Goal: Task Accomplishment & Management: Use online tool/utility

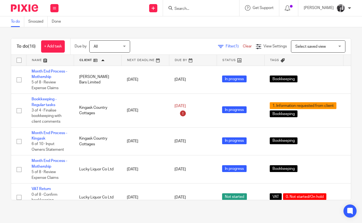
click at [226, 48] on span "Filter (1)" at bounding box center [234, 46] width 17 height 4
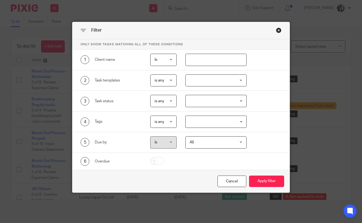
click at [217, 60] on input "text" at bounding box center [215, 60] width 61 height 12
type input "king"
click at [249, 175] on button "Apply filter" at bounding box center [266, 181] width 35 height 12
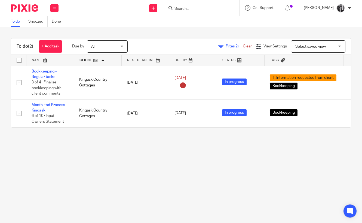
click at [189, 170] on main "To do Snoozed Done To do (2) + Add task Due by All All [DATE] [DATE] This week …" at bounding box center [181, 111] width 362 height 223
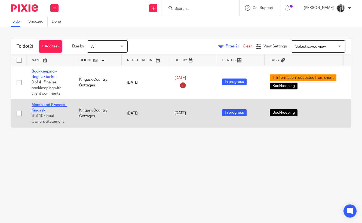
click at [51, 106] on link "Month End Process - Kingask" at bounding box center [50, 107] width 36 height 9
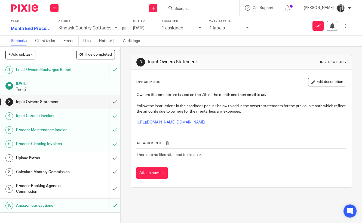
click at [29, 162] on h1 "Upload Extras" at bounding box center [45, 158] width 59 height 8
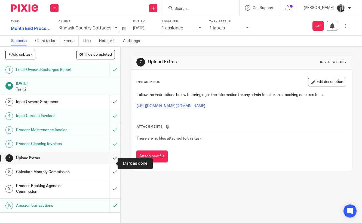
click at [110, 164] on input "submit" at bounding box center [60, 158] width 120 height 14
